Goal: Task Accomplishment & Management: Use online tool/utility

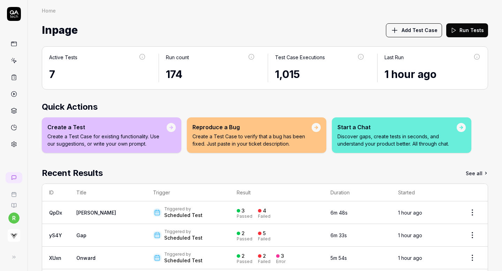
scroll to position [56, 0]
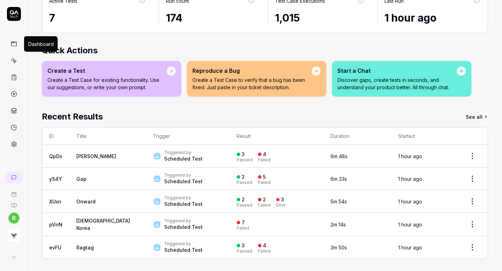
click at [14, 44] on icon at bounding box center [14, 44] width 6 height 6
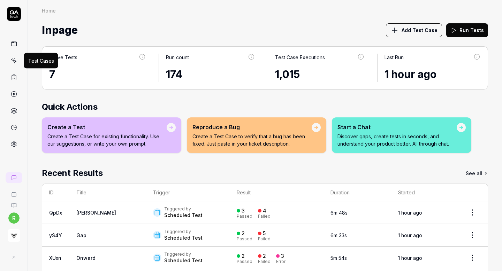
click at [13, 60] on icon at bounding box center [14, 61] width 3 height 3
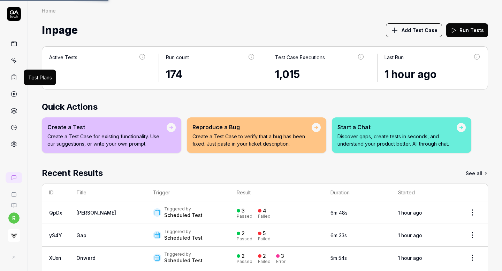
click at [14, 76] on icon at bounding box center [14, 77] width 6 height 6
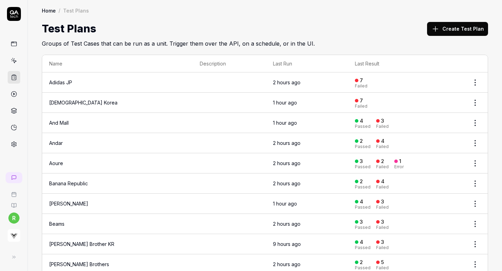
click at [477, 79] on html "r Home / Test Plans Home / Test Plans Test Plans Create Test Plan Groups of Tes…" at bounding box center [251, 135] width 502 height 271
click at [403, 78] on html "r Home / Test Plans Home / Test Plans Test Plans Create Test Plan Groups of Tes…" at bounding box center [251, 135] width 502 height 271
click at [403, 78] on div "7 Failed" at bounding box center [405, 83] width 101 height 12
click at [229, 82] on td at bounding box center [229, 82] width 73 height 20
click at [70, 80] on link "Adidas JP" at bounding box center [60, 82] width 23 height 6
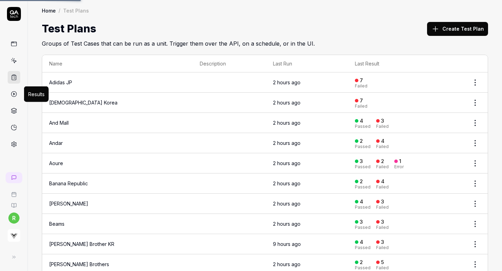
click at [15, 97] on link at bounding box center [14, 94] width 13 height 13
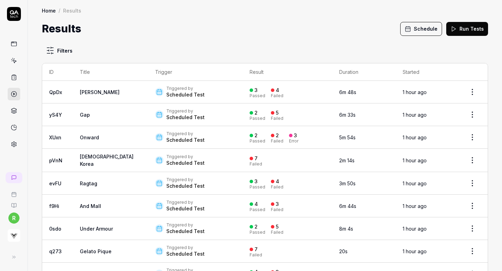
click at [473, 161] on html "r Home / Results Home / Results Results Schedule Run Tests Filters ID Title Tri…" at bounding box center [251, 135] width 502 height 271
click at [442, 193] on div "Rerun tests" at bounding box center [452, 191] width 60 height 15
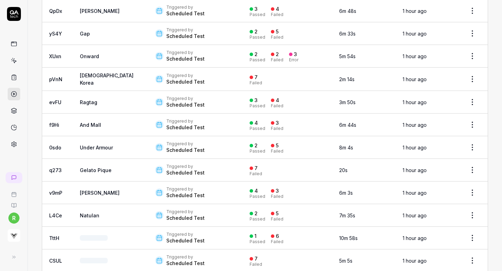
scroll to position [102, 0]
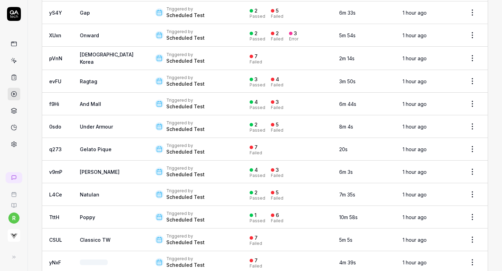
click at [470, 146] on html "r Home / Results Home / Results Results Schedule Run Tests Filters ID Title Tri…" at bounding box center [251, 135] width 502 height 271
click at [441, 179] on div "Rerun tests" at bounding box center [452, 178] width 60 height 15
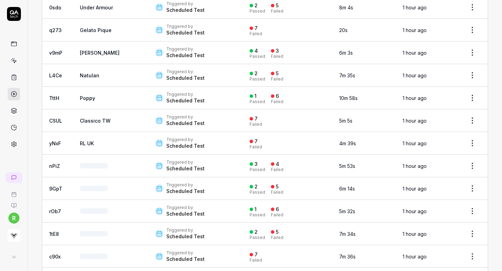
scroll to position [285, 0]
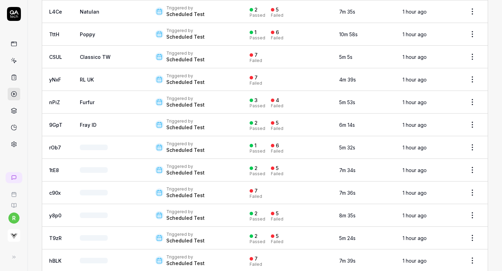
click at [471, 50] on html "r Home / Results Home / Results Results Schedule Run Tests Filters ID Title Tri…" at bounding box center [251, 135] width 502 height 271
click at [448, 84] on div "Rerun tests" at bounding box center [452, 85] width 60 height 15
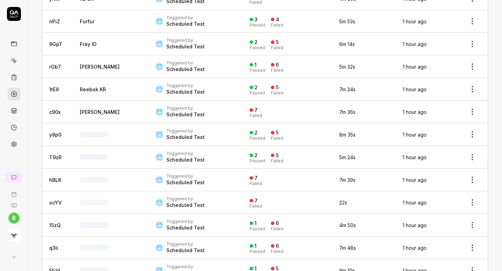
scroll to position [416, 0]
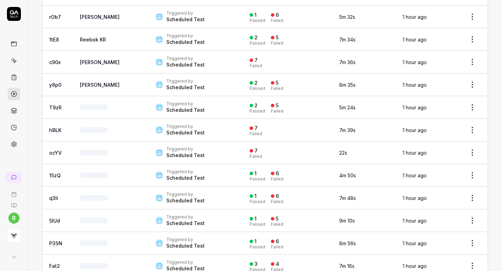
click at [473, 58] on html "r Home / Results Home / Results Results Schedule Run Tests Filters ID Title Tri…" at bounding box center [251, 135] width 502 height 271
click at [450, 90] on div "Rerun tests" at bounding box center [452, 90] width 60 height 15
click at [473, 124] on html "r Home / Results Home / Results Results Schedule Run Tests Filters ID Title Tri…" at bounding box center [251, 135] width 502 height 271
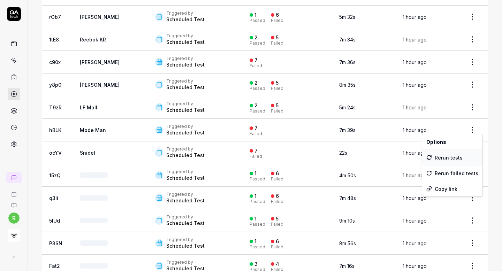
click at [441, 159] on div "Rerun tests" at bounding box center [452, 157] width 60 height 15
click at [471, 148] on html "r Home / Results Home / Results Results Schedule Run Tests Filters ID Title Tri…" at bounding box center [251, 135] width 502 height 271
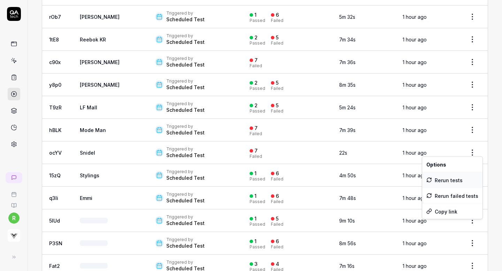
click at [443, 183] on div "Rerun tests" at bounding box center [452, 180] width 60 height 15
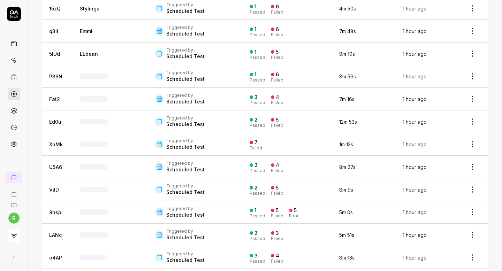
scroll to position [590, 0]
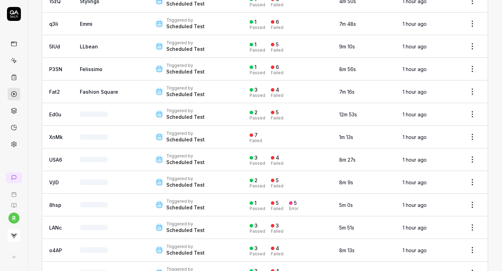
click at [472, 129] on html "r Home / Results Home / Results Results Schedule Run Tests Filters ID Title Tri…" at bounding box center [251, 135] width 502 height 271
click at [449, 159] on div "Rerun tests" at bounding box center [452, 162] width 60 height 15
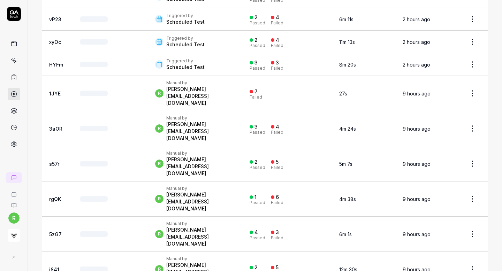
scroll to position [1021, 0]
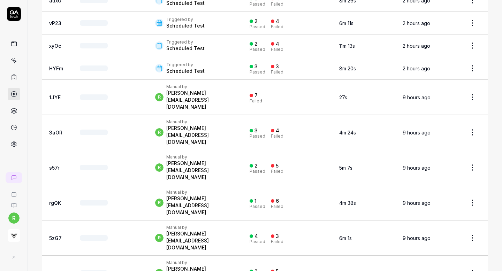
click at [473, 83] on html "r Home / Results Home / Results Results Schedule Run Tests Filters ID Title Tri…" at bounding box center [251, 135] width 502 height 271
click at [445, 114] on div "Rerun tests" at bounding box center [452, 114] width 60 height 15
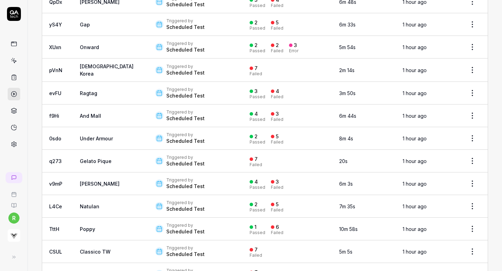
scroll to position [0, 0]
